Goal: Task Accomplishment & Management: Manage account settings

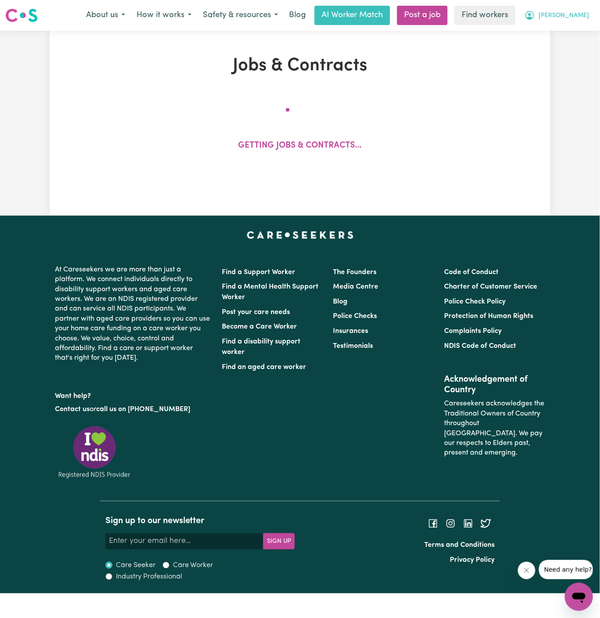
click at [582, 24] on button "[PERSON_NAME]" at bounding box center [557, 15] width 76 height 18
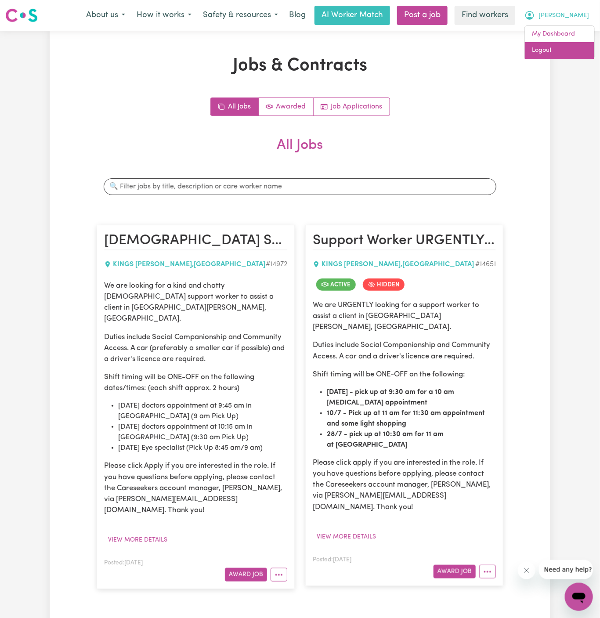
click at [572, 51] on link "Logout" at bounding box center [559, 50] width 69 height 17
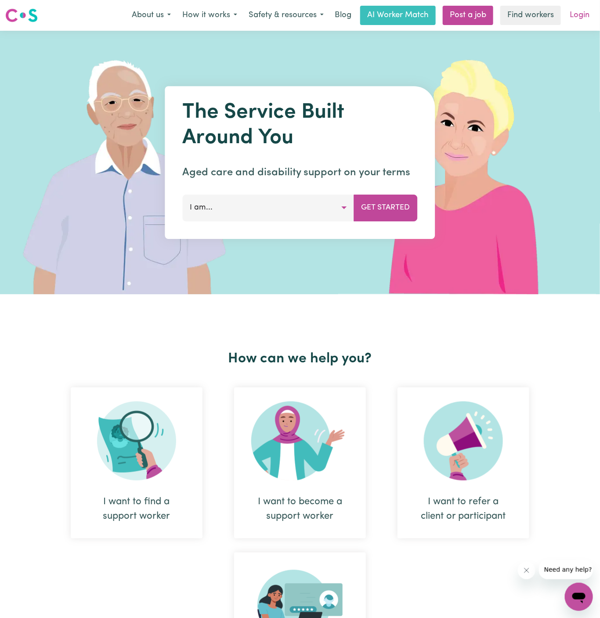
click at [585, 16] on link "Login" at bounding box center [580, 15] width 30 height 19
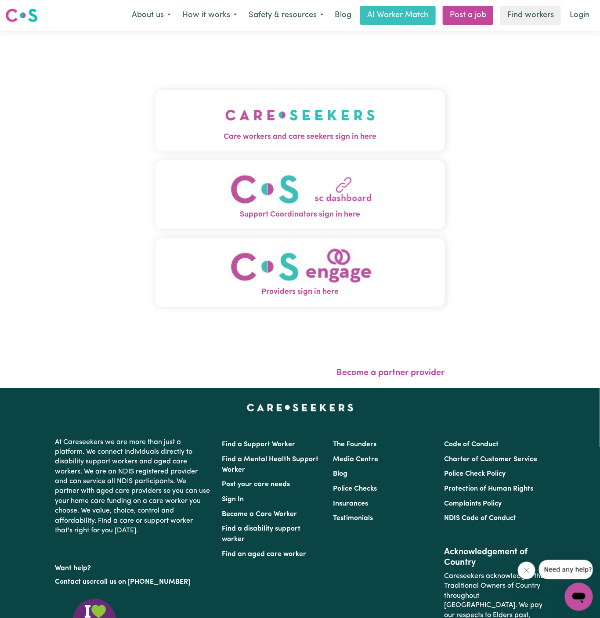
click at [340, 104] on img "Care workers and care seekers sign in here" at bounding box center [300, 115] width 150 height 33
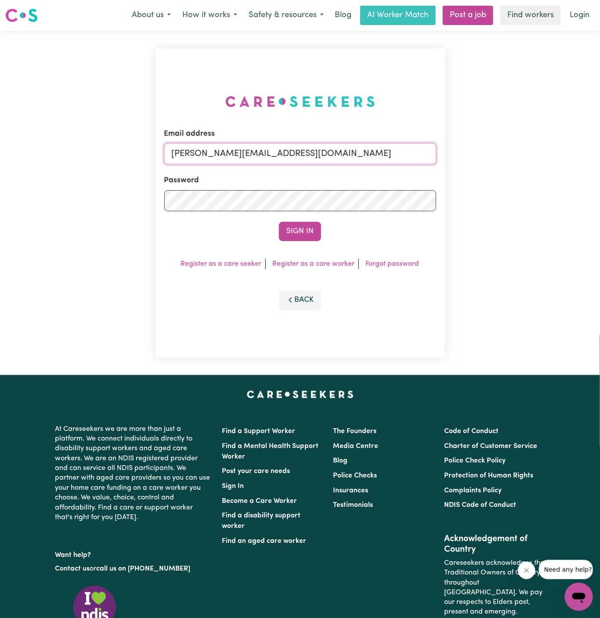
click at [321, 147] on input "[PERSON_NAME][EMAIL_ADDRESS][DOMAIN_NAME]" at bounding box center [300, 153] width 272 height 21
drag, startPoint x: 214, startPoint y: 156, endPoint x: 521, endPoint y: 156, distance: 307.2
click at [521, 156] on div "Email address [EMAIL_ADDRESS][DOMAIN_NAME] Password Sign In Register as a care …" at bounding box center [300, 203] width 600 height 345
type input "[EMAIL_ADDRESS][DOMAIN_NAME]"
click at [315, 217] on form "Email address [EMAIL_ADDRESS][DOMAIN_NAME] Password Sign In" at bounding box center [300, 184] width 272 height 113
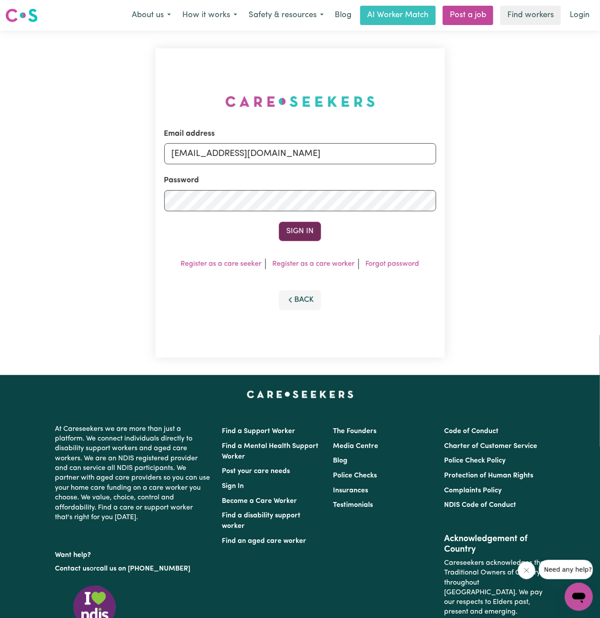
click at [315, 223] on button "Sign In" at bounding box center [300, 231] width 42 height 19
